Goal: Task Accomplishment & Management: Complete application form

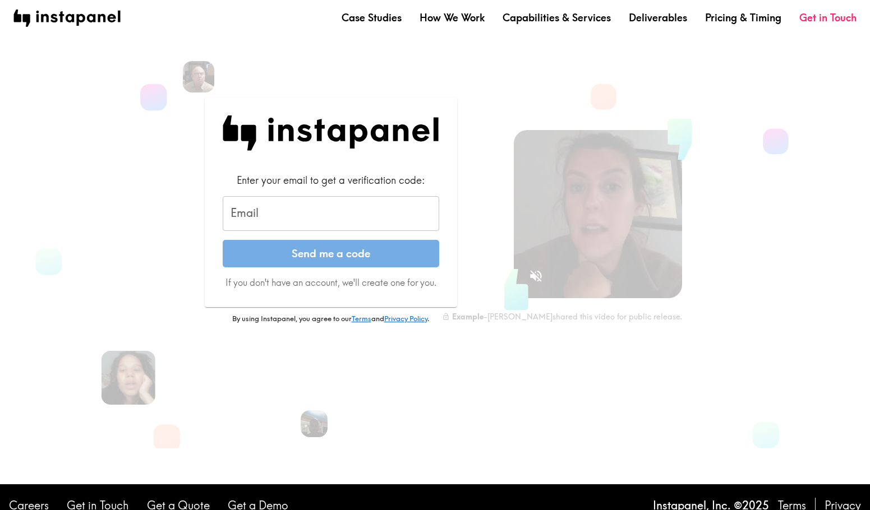
click at [311, 223] on input "Email" at bounding box center [331, 213] width 216 height 35
type input "[EMAIL_ADDRESS][DOMAIN_NAME]"
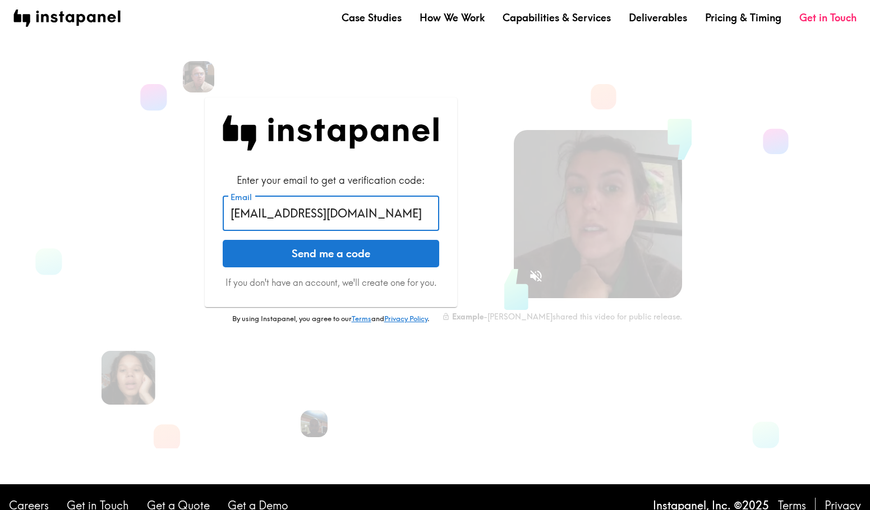
click at [316, 264] on button "Send me a code" at bounding box center [331, 254] width 216 height 28
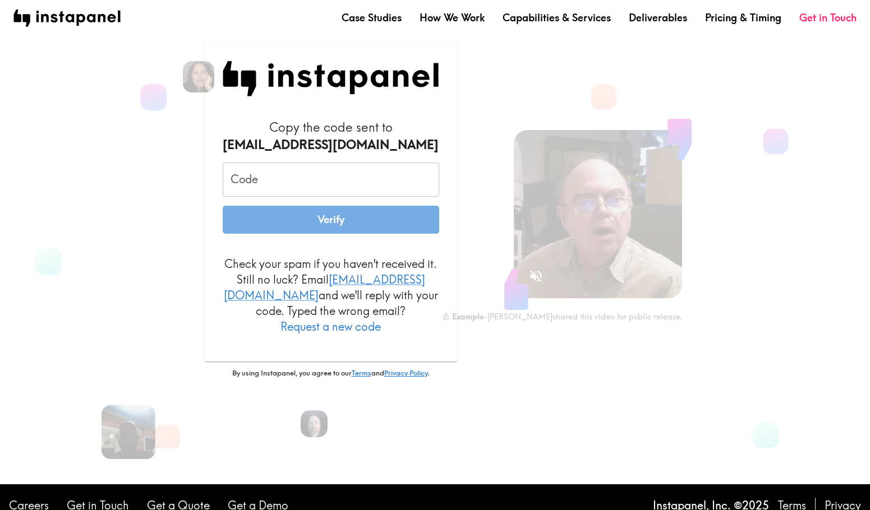
click at [320, 187] on input "Code" at bounding box center [331, 180] width 216 height 35
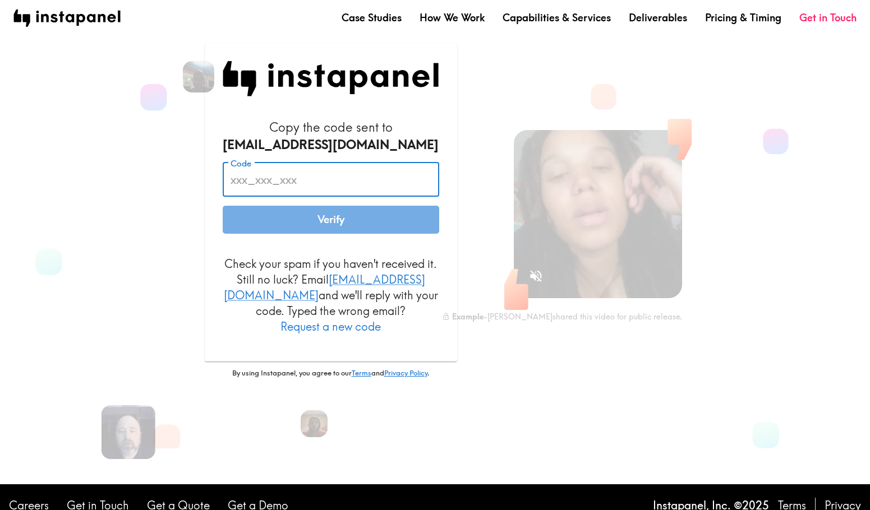
click at [307, 195] on input "Code" at bounding box center [331, 180] width 216 height 35
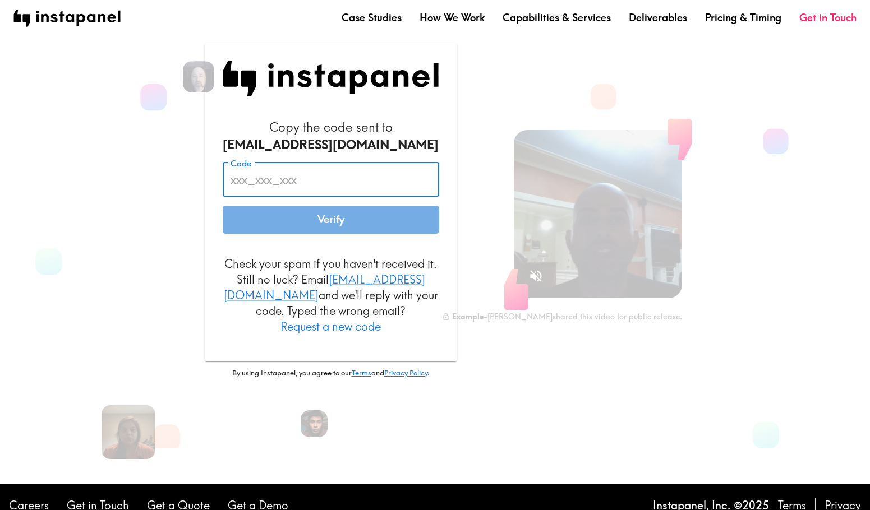
click at [358, 183] on input "Code" at bounding box center [331, 180] width 216 height 35
paste input "PHR_bj5_Dqr"
type input "PHR_bj5_Dqr"
click at [332, 234] on button "Verify" at bounding box center [331, 220] width 216 height 28
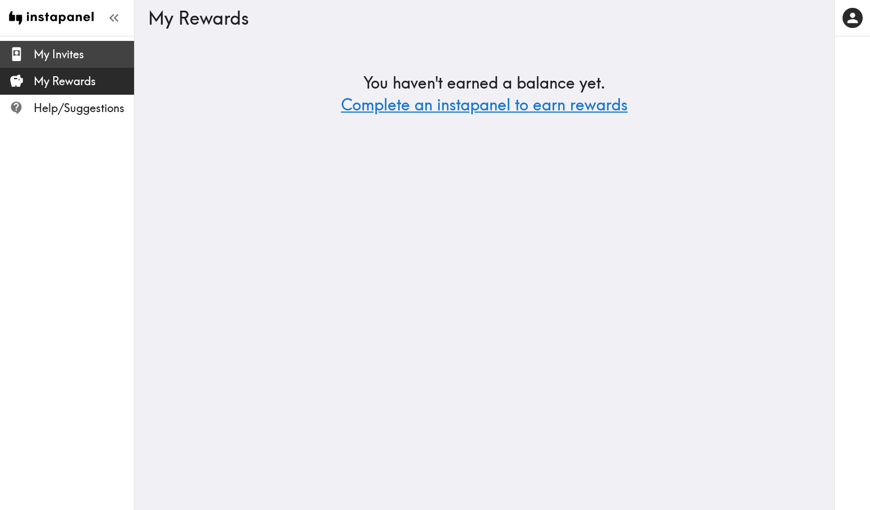
click at [98, 41] on div "My Invites" at bounding box center [67, 54] width 134 height 29
